Goal: Transaction & Acquisition: Purchase product/service

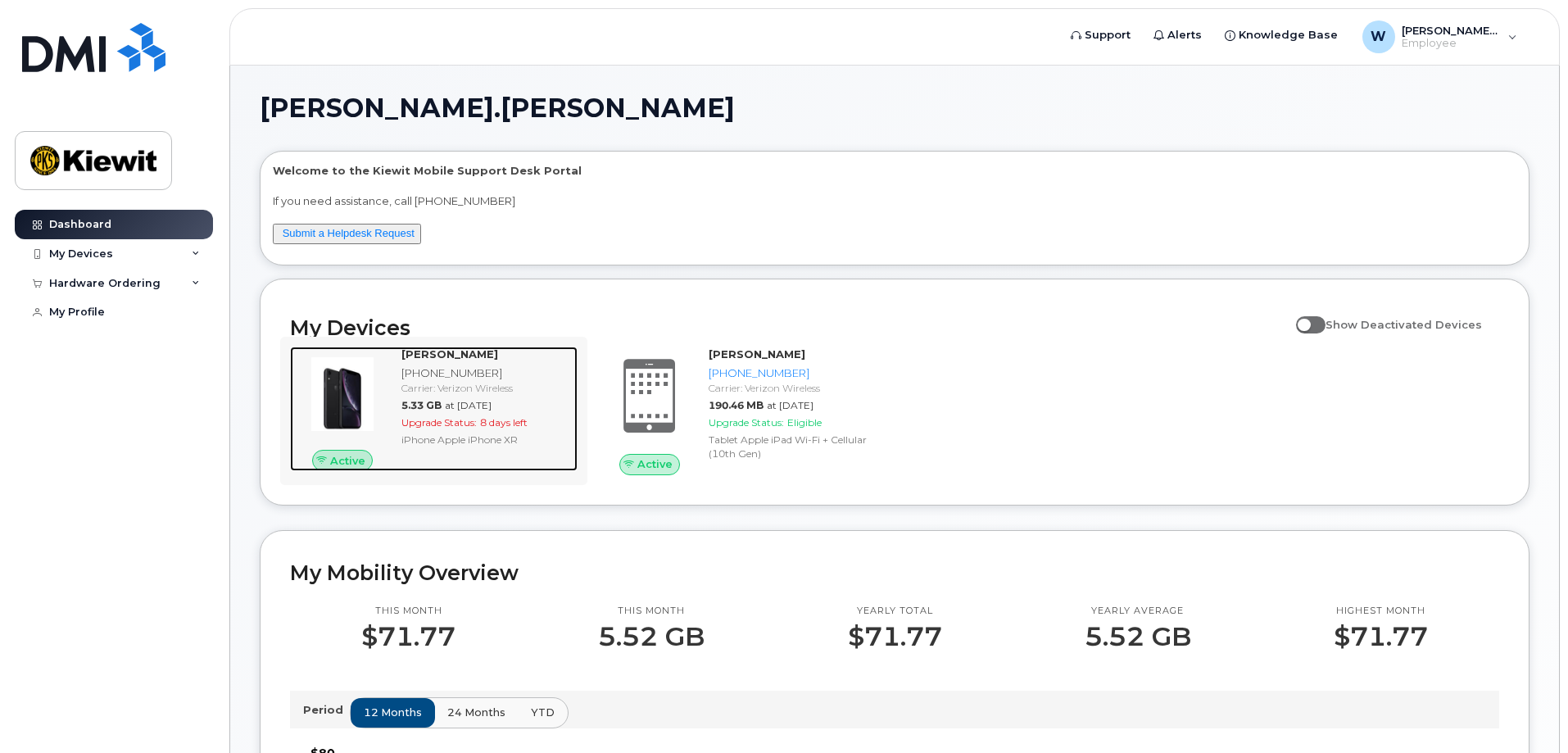
click at [480, 404] on span "at Aug 01, 2025" at bounding box center [468, 405] width 47 height 13
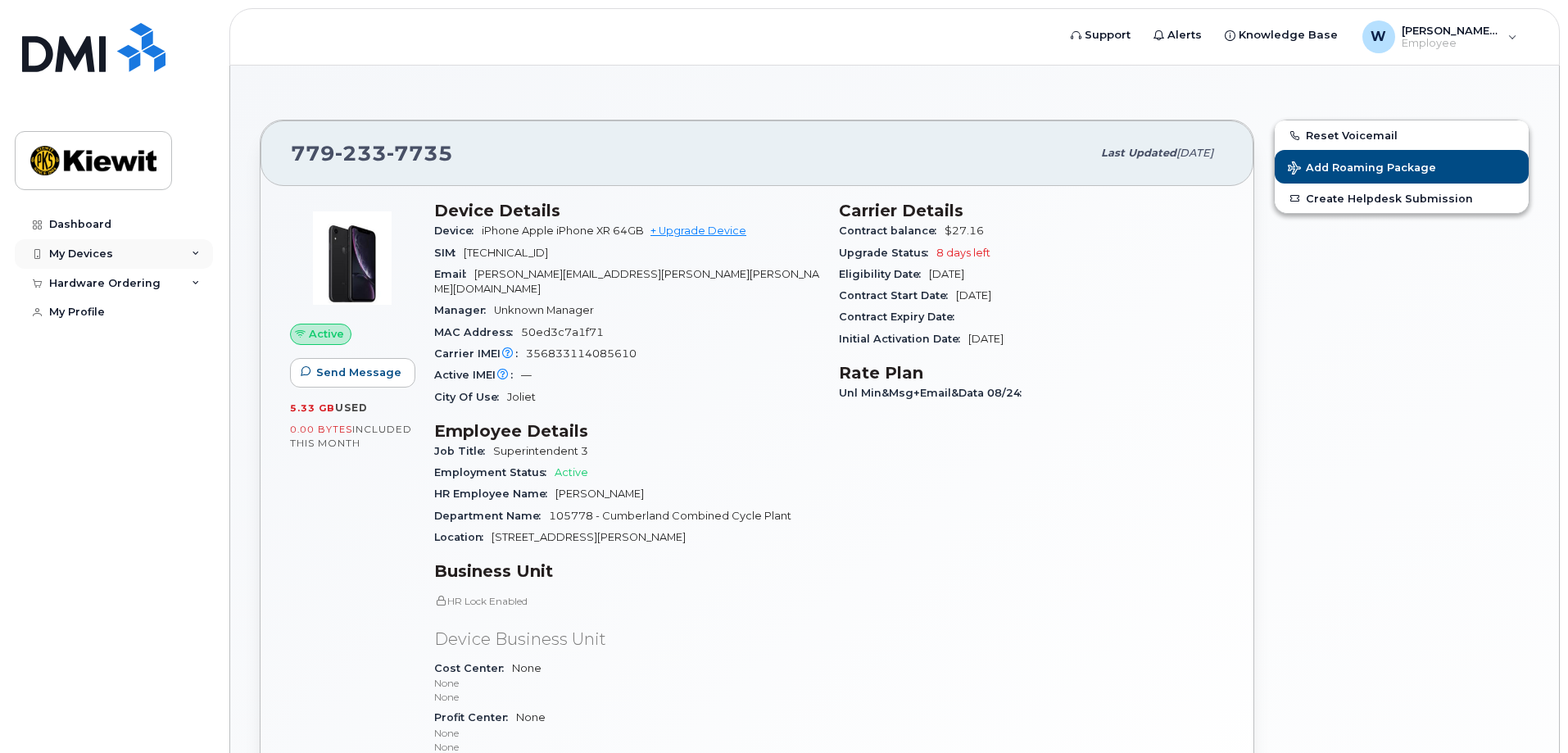
click at [102, 253] on div "My Devices" at bounding box center [81, 254] width 64 height 14
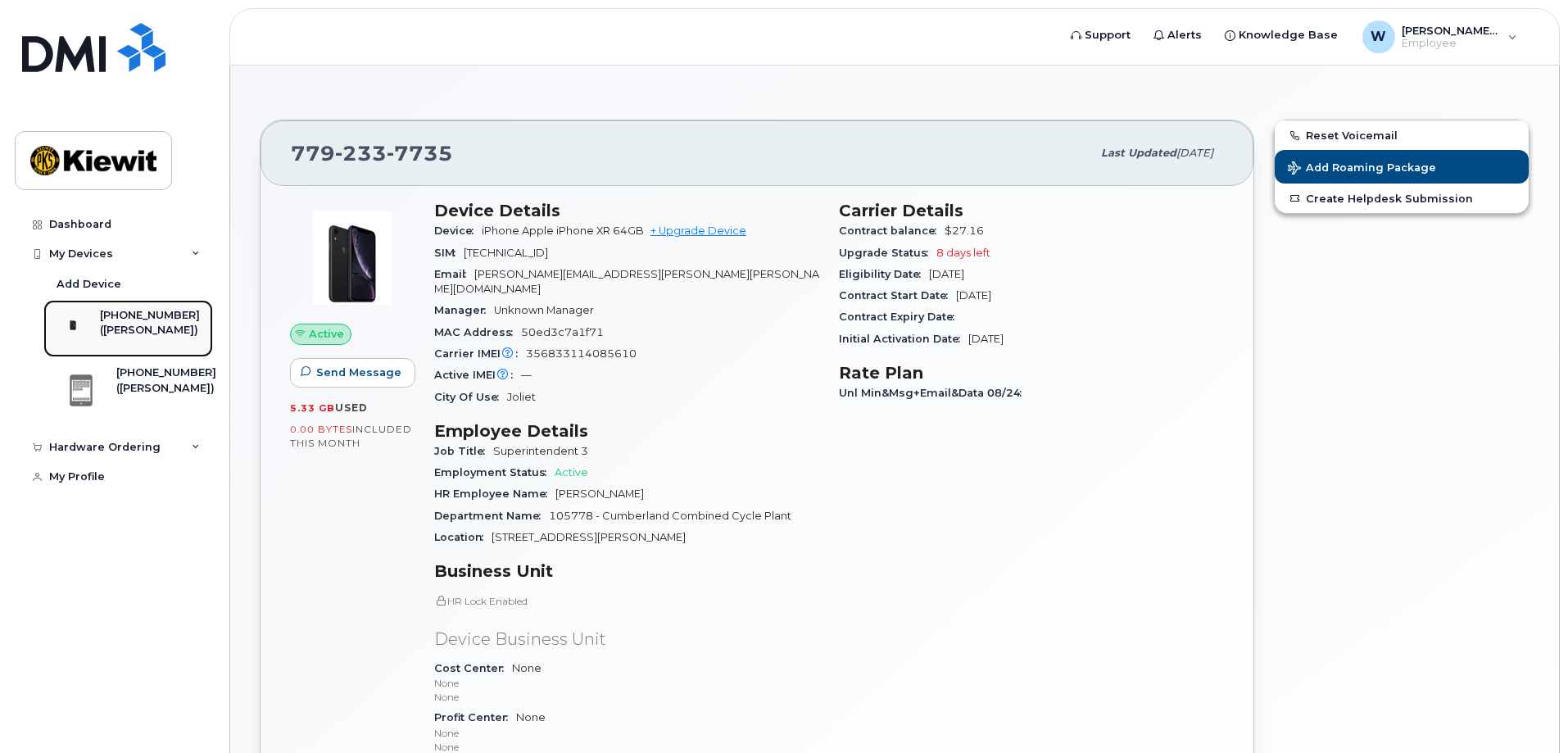
click at [141, 321] on div "[PHONE_NUMBER]" at bounding box center [149, 315] width 100 height 15
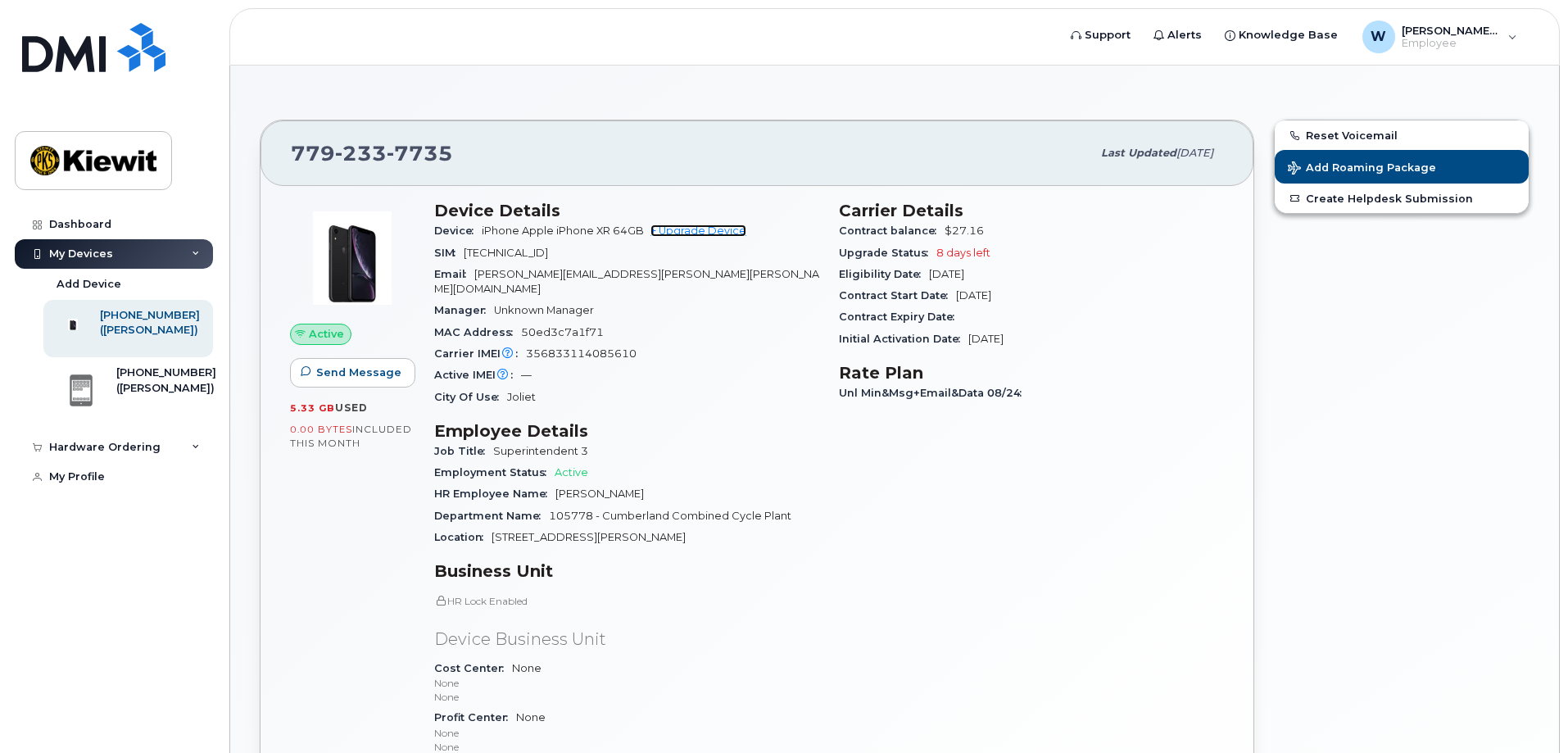
click at [710, 233] on link "+ Upgrade Device" at bounding box center [698, 231] width 96 height 13
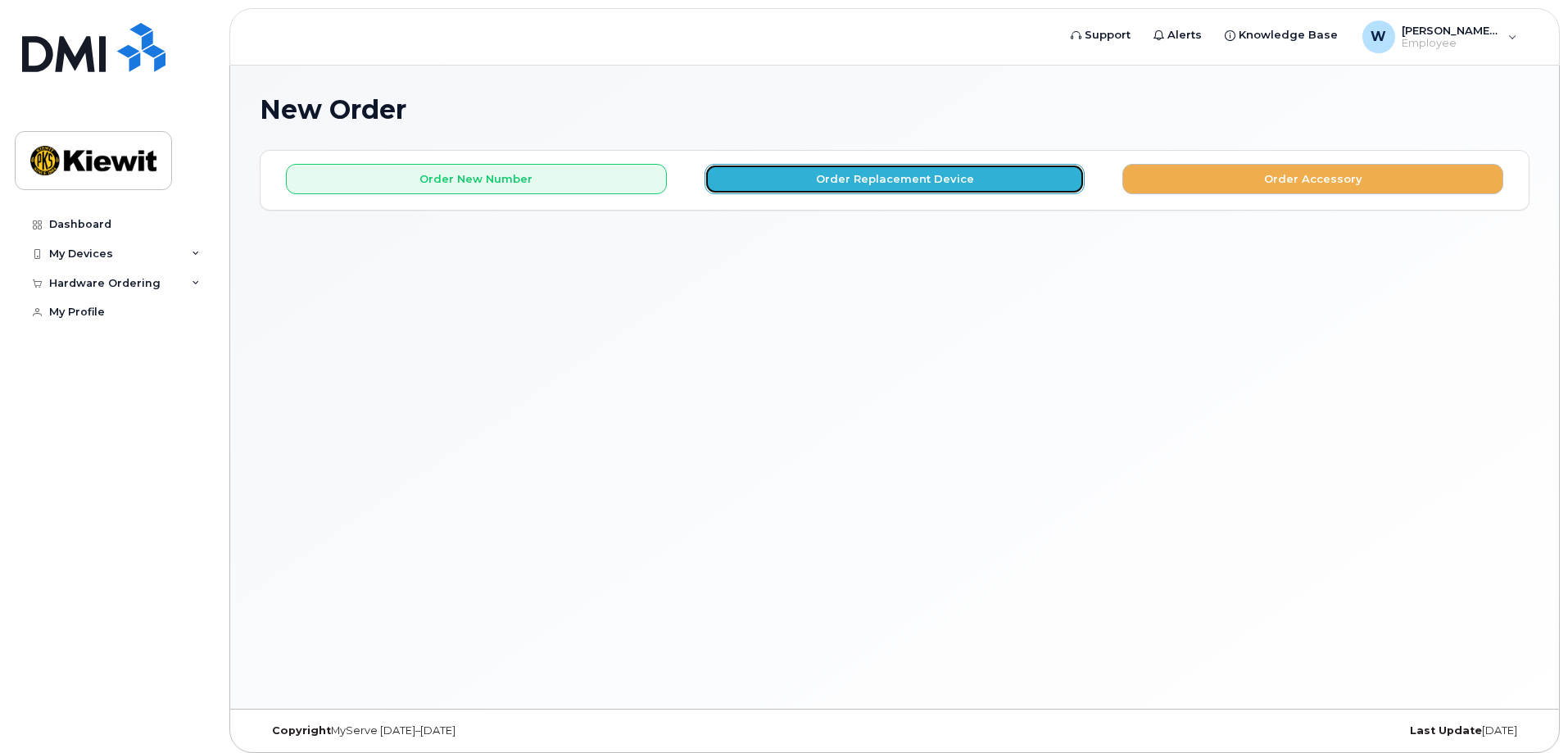
click at [858, 178] on button "Order Replacement Device" at bounding box center [895, 178] width 381 height 30
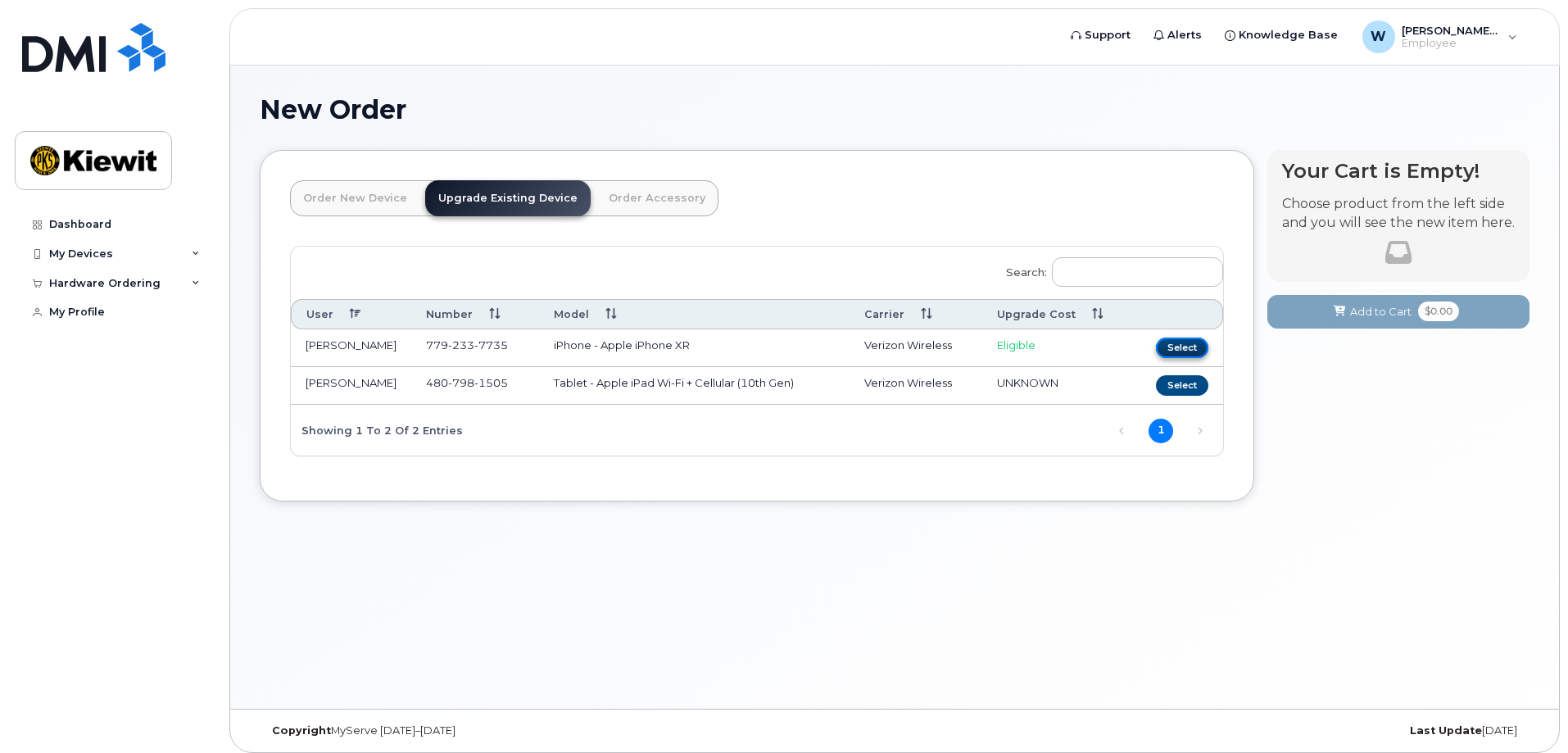
click at [1185, 343] on button "Select" at bounding box center [1182, 347] width 52 height 20
